Goal: Task Accomplishment & Management: Use online tool/utility

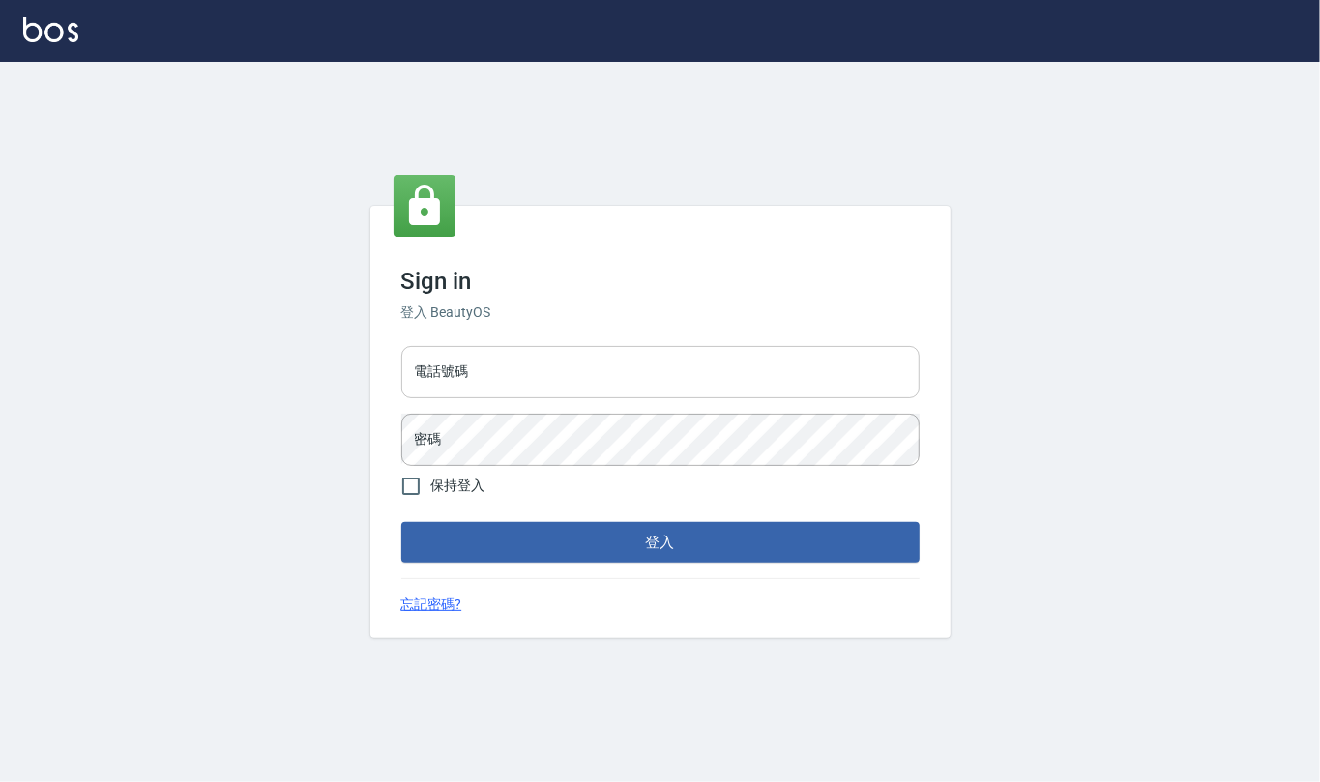
click at [535, 381] on input "電話號碼" at bounding box center [660, 372] width 518 height 52
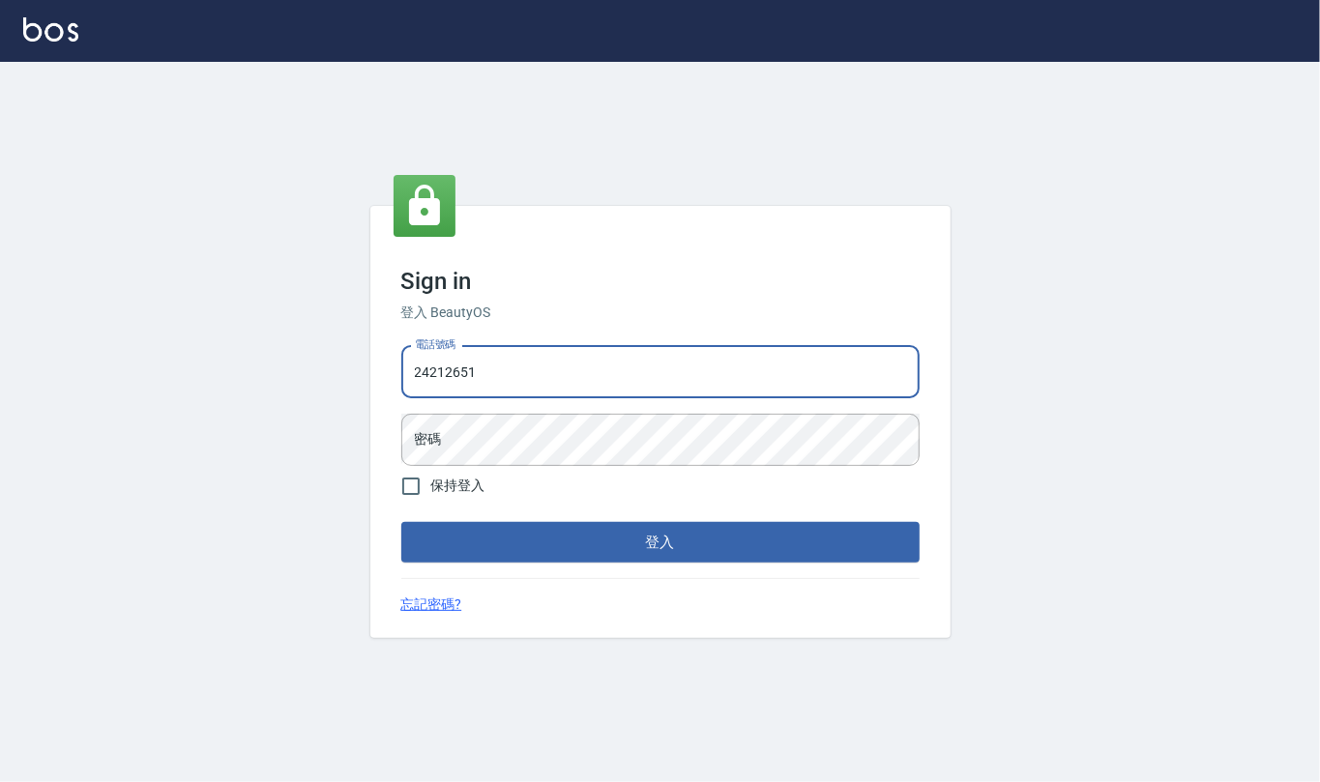
type input "24212651"
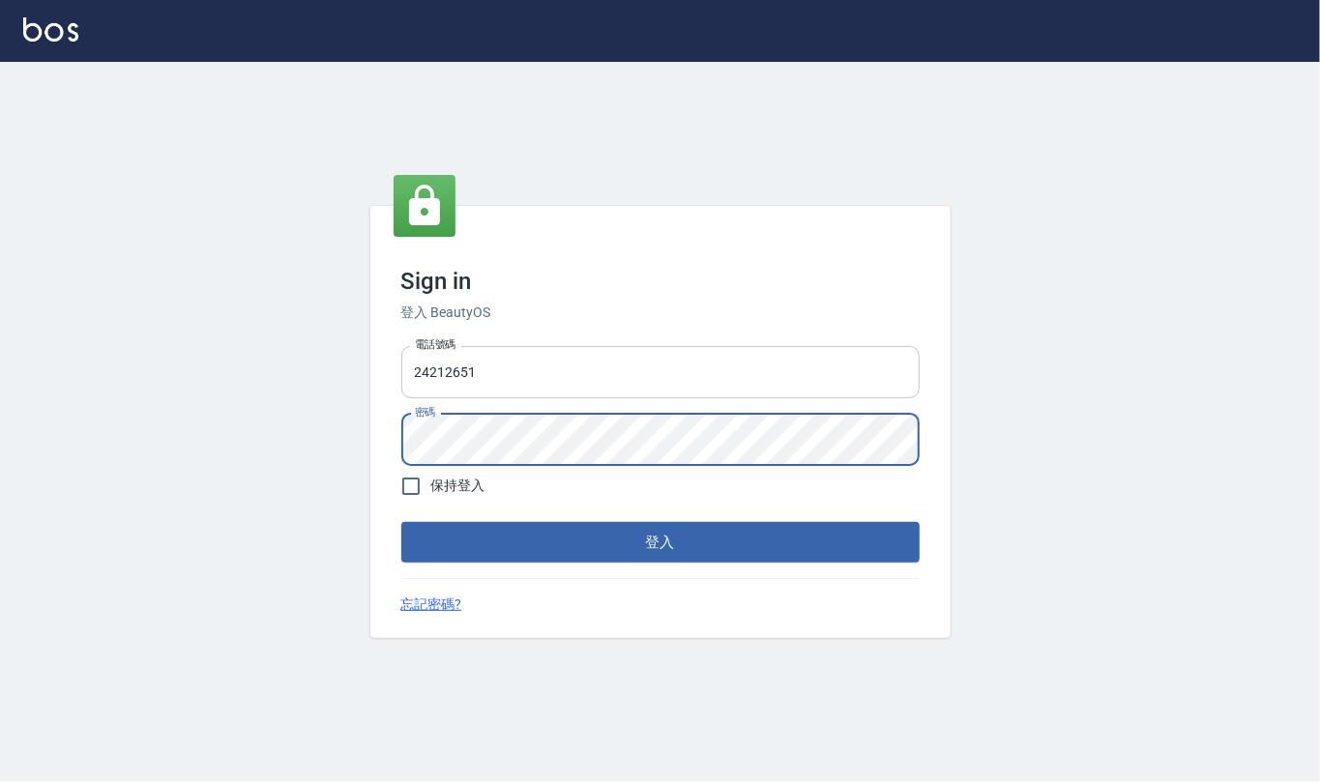
click at [401, 522] on button "登入" at bounding box center [660, 542] width 518 height 41
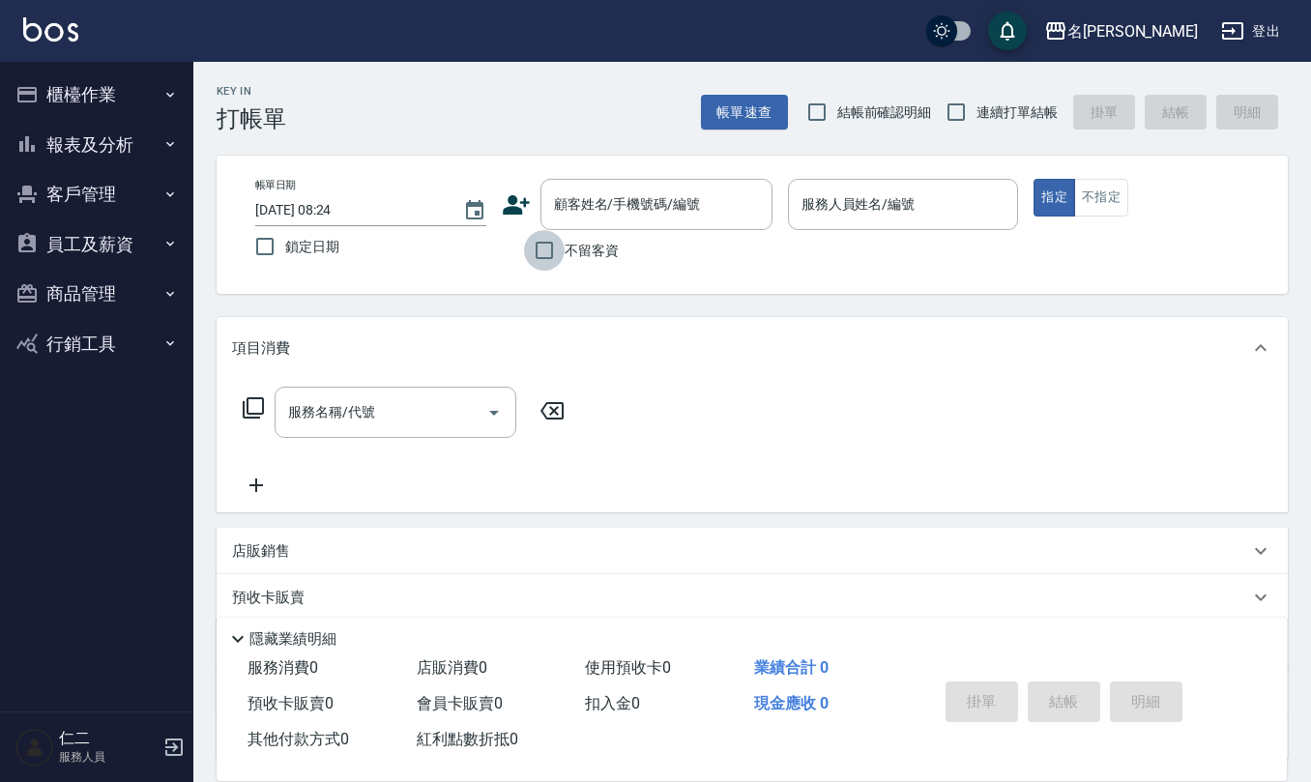
click at [538, 242] on input "不留客資" at bounding box center [544, 250] width 41 height 41
checkbox input "true"
click at [813, 117] on input "結帳前確認明細" at bounding box center [817, 112] width 41 height 41
checkbox input "true"
drag, startPoint x: 952, startPoint y: 112, endPoint x: 883, endPoint y: 163, distance: 86.4
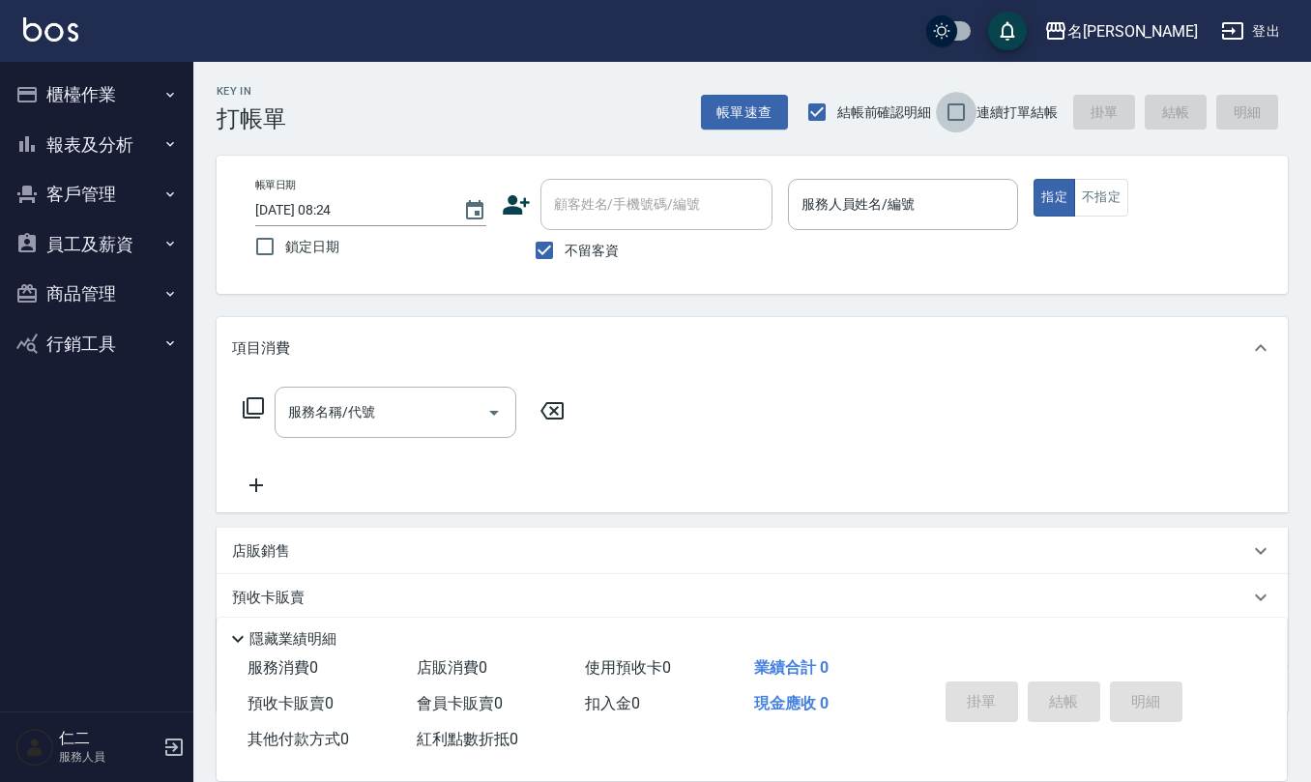
click at [949, 112] on input "連續打單結帳" at bounding box center [956, 112] width 41 height 41
checkbox input "true"
click at [853, 207] on input "服務人員姓名/編號" at bounding box center [904, 205] width 214 height 34
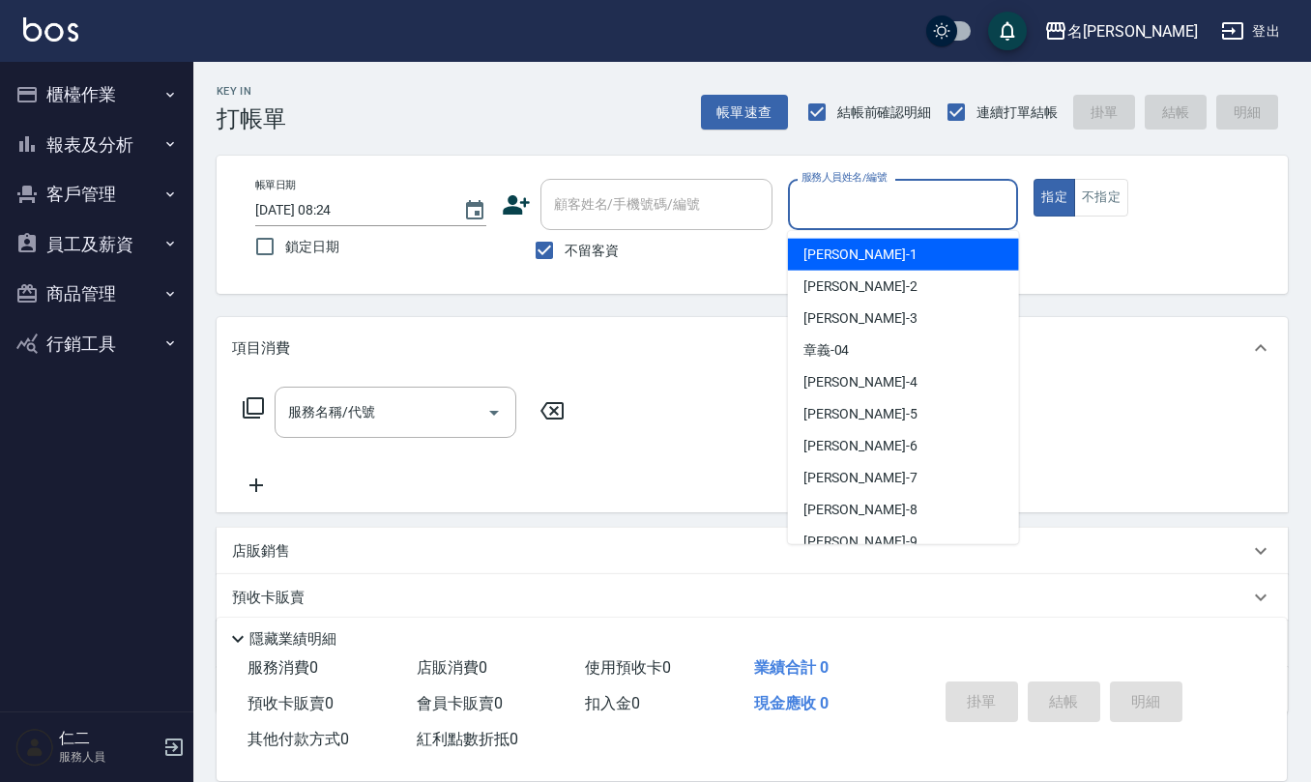
click at [853, 207] on input "服務人員姓名/編號" at bounding box center [904, 205] width 214 height 34
